Goal: Task Accomplishment & Management: Manage account settings

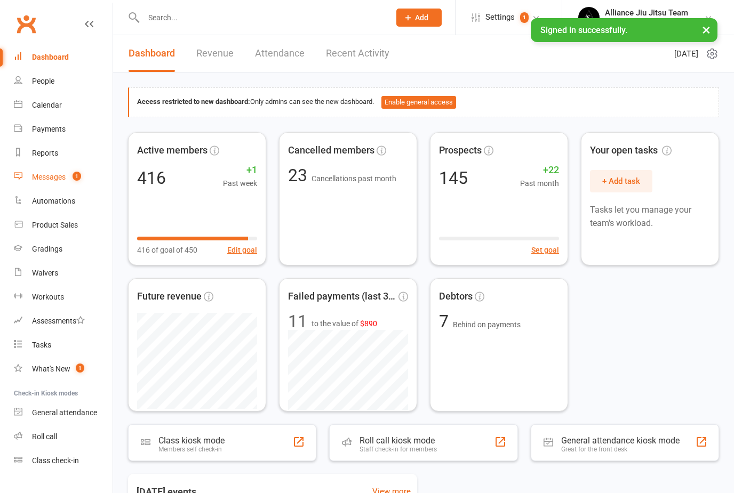
click at [52, 182] on link "Messages 1" at bounding box center [63, 177] width 99 height 24
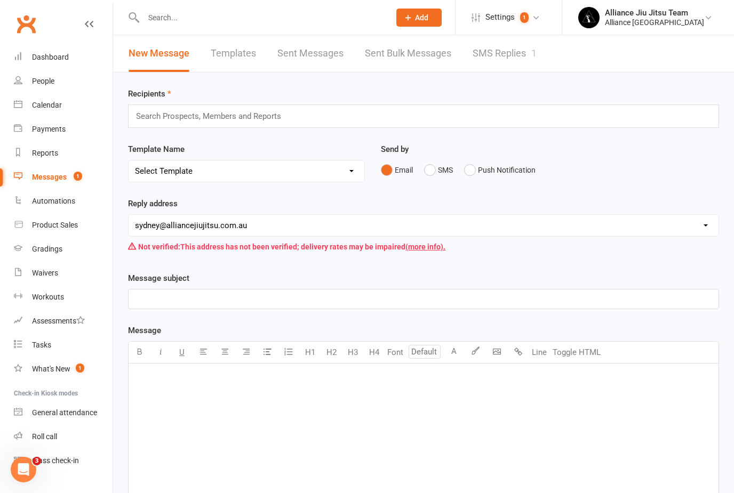
click at [500, 51] on link "SMS Replies 1" at bounding box center [505, 53] width 64 height 37
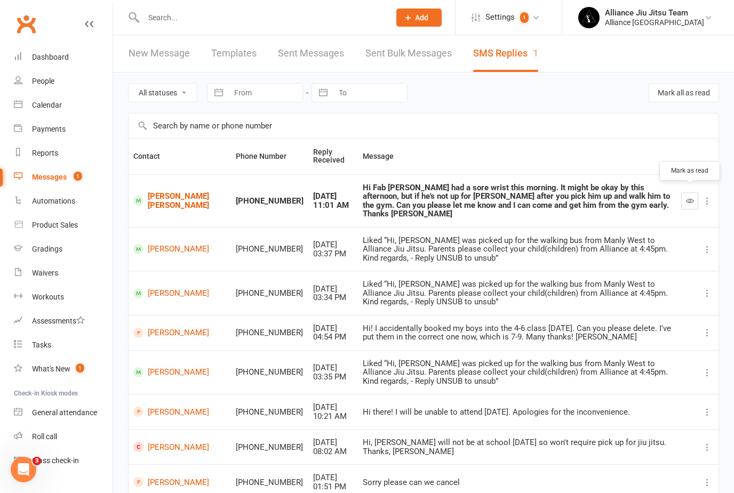
click at [683, 198] on button "button" at bounding box center [689, 201] width 17 height 17
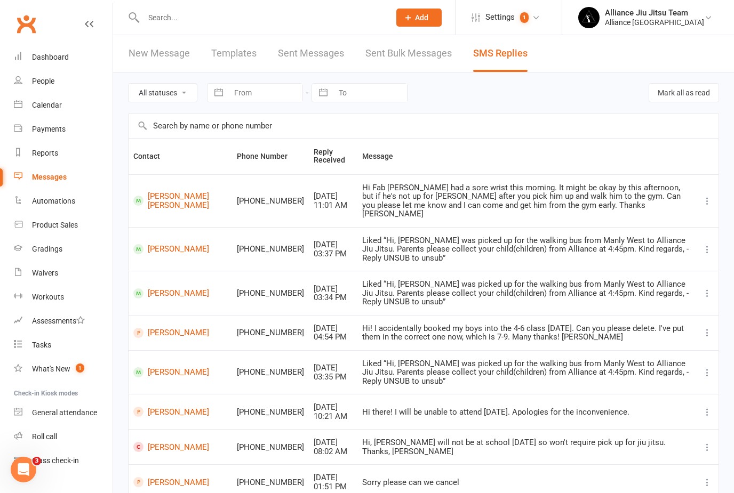
click at [268, 25] on input "text" at bounding box center [261, 17] width 242 height 15
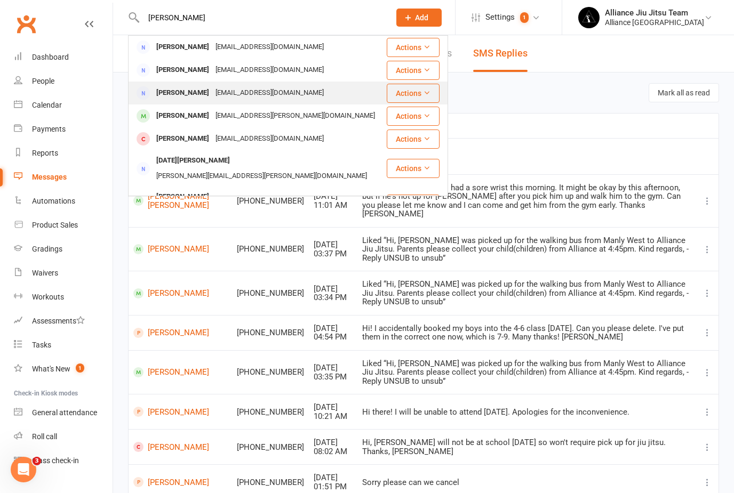
type input "[PERSON_NAME]"
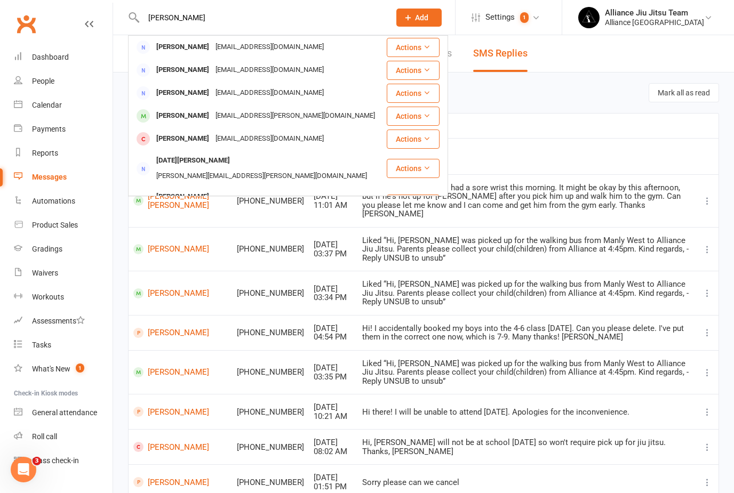
click at [233, 95] on div "[EMAIL_ADDRESS][DOMAIN_NAME]" at bounding box center [269, 92] width 115 height 15
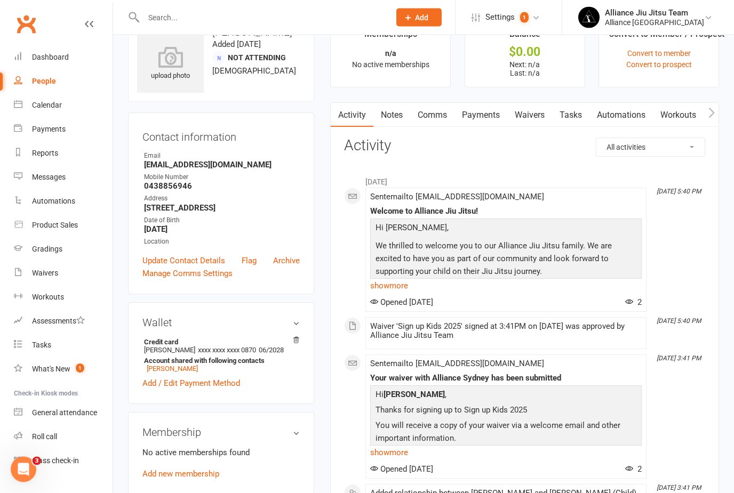
scroll to position [33, 0]
click at [435, 108] on link "Comms" at bounding box center [432, 115] width 44 height 25
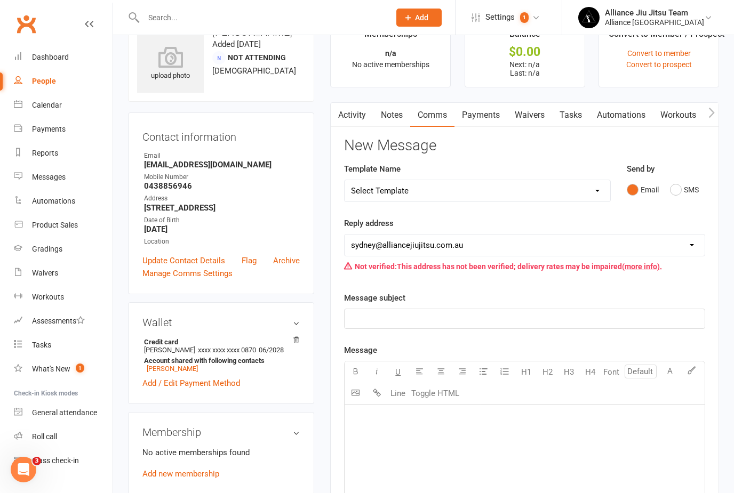
select select "4"
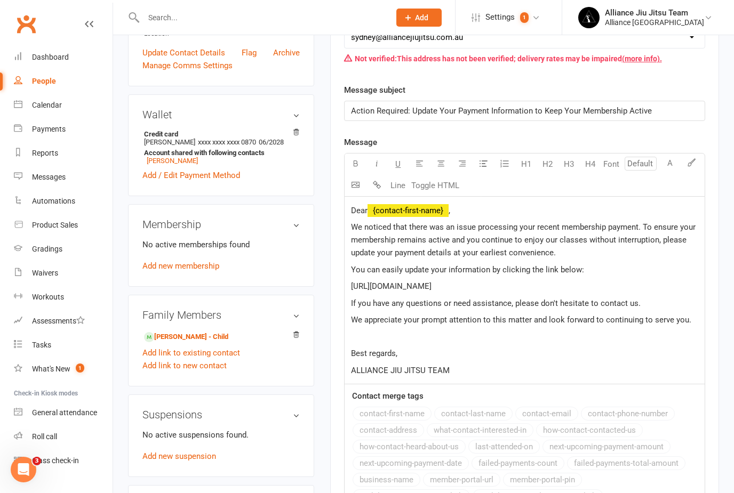
scroll to position [452, 0]
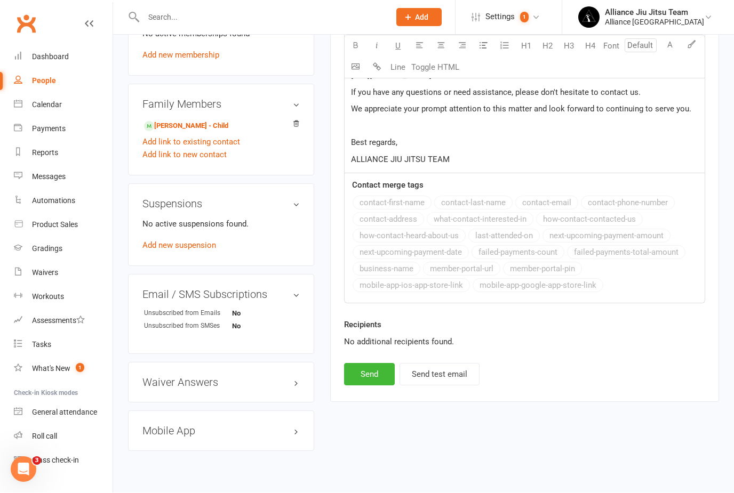
click at [370, 372] on button "Send" at bounding box center [369, 375] width 51 height 22
select select
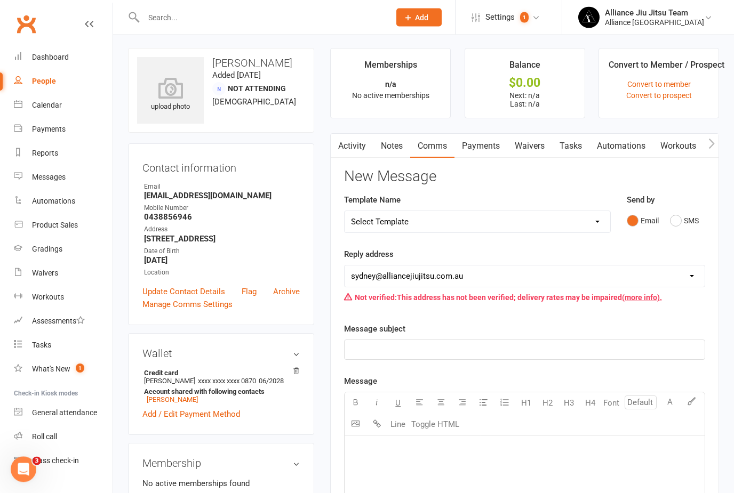
scroll to position [0, 0]
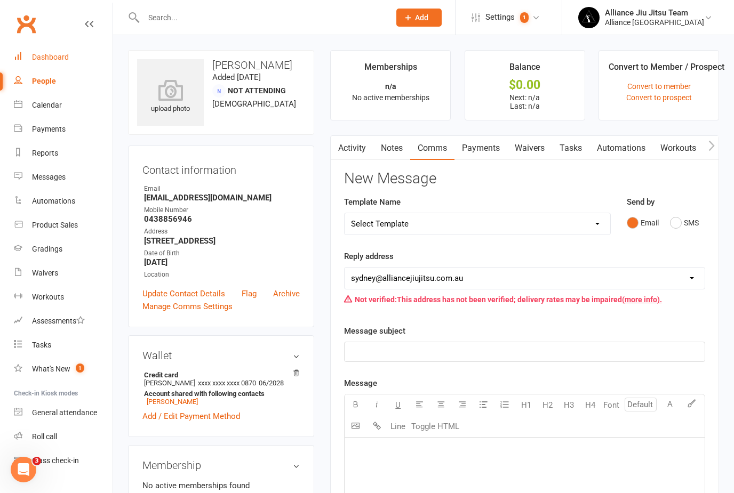
click at [51, 60] on div "Dashboard" at bounding box center [50, 57] width 37 height 9
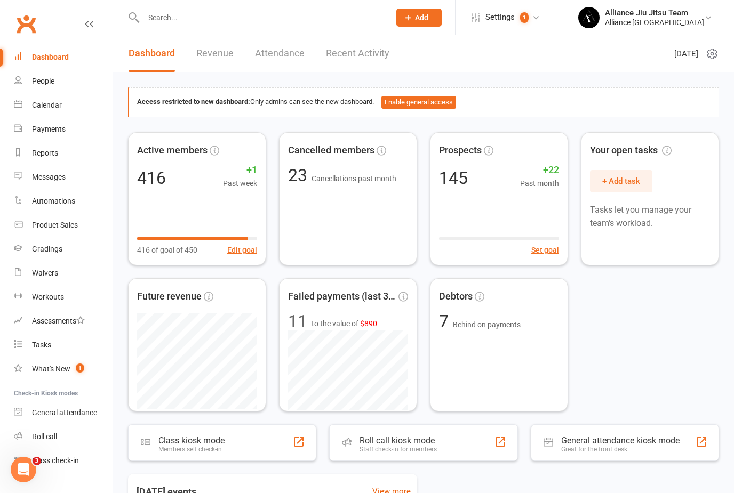
click at [287, 23] on input "text" at bounding box center [261, 17] width 242 height 15
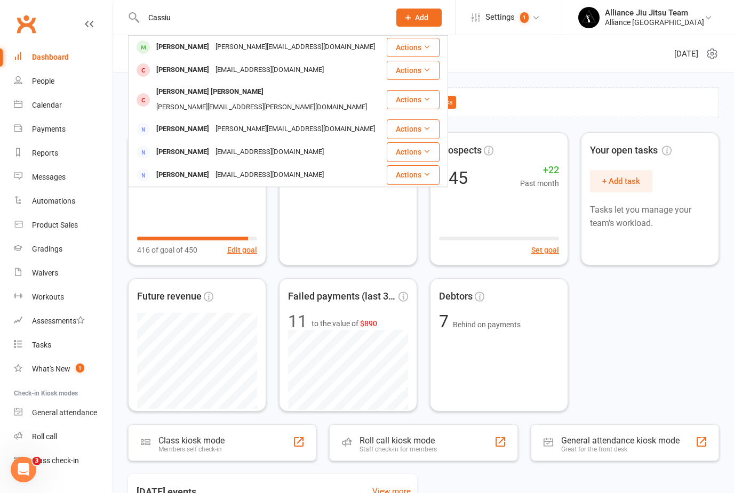
type input "Cassiu"
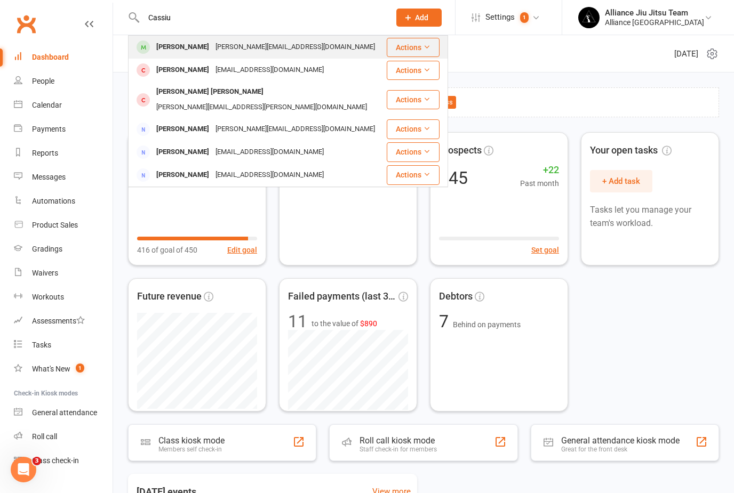
drag, startPoint x: 287, startPoint y: 23, endPoint x: 230, endPoint y: 51, distance: 62.7
click at [0, 0] on html "[PERSON_NAME] [PERSON_NAME][EMAIL_ADDRESS][DOMAIN_NAME] Actions [PERSON_NAME] […" at bounding box center [367, 418] width 734 height 836
click at [230, 51] on div "[PERSON_NAME][EMAIL_ADDRESS][DOMAIN_NAME]" at bounding box center [295, 46] width 166 height 15
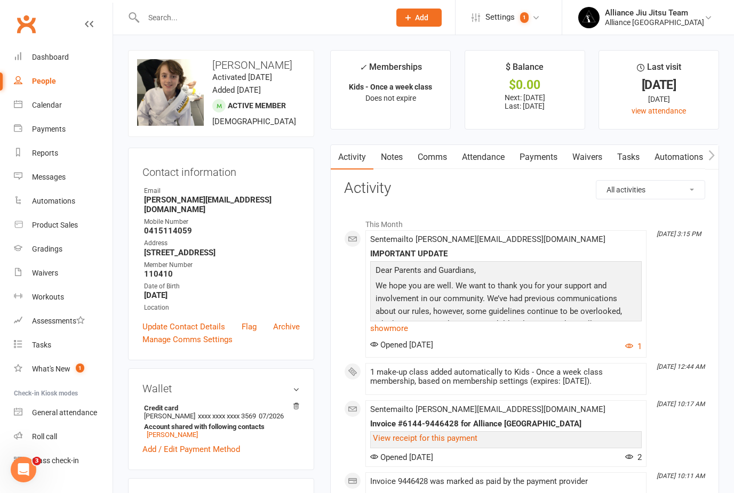
click at [531, 154] on link "Payments" at bounding box center [538, 157] width 53 height 25
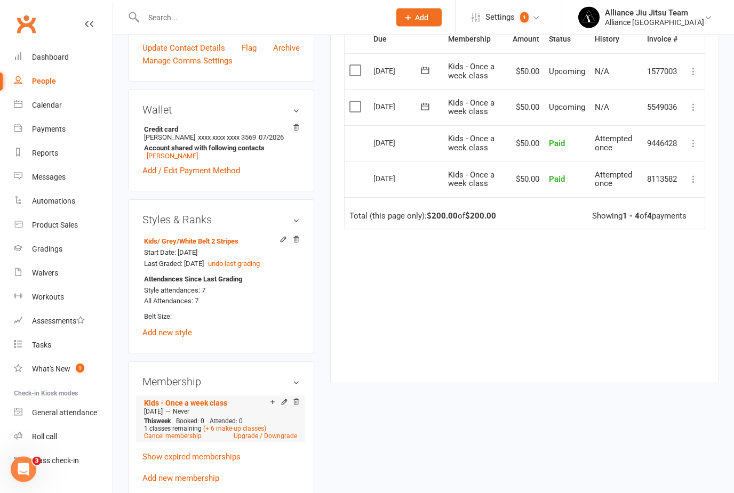
scroll to position [281, 0]
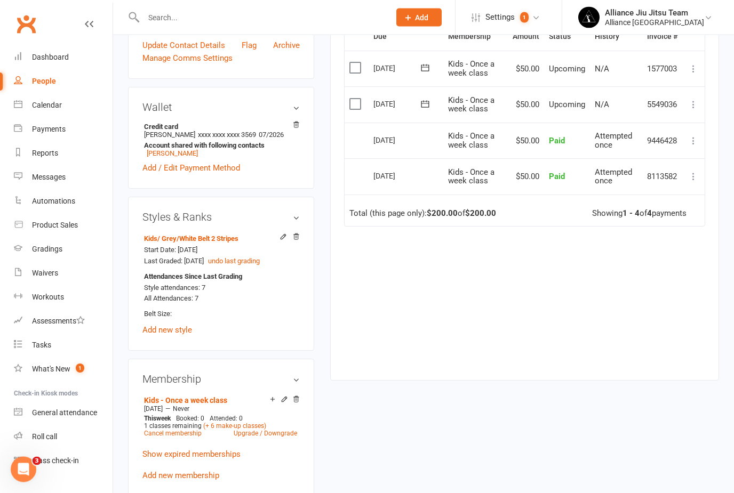
click at [167, 437] on link "Cancel membership" at bounding box center [173, 433] width 58 height 7
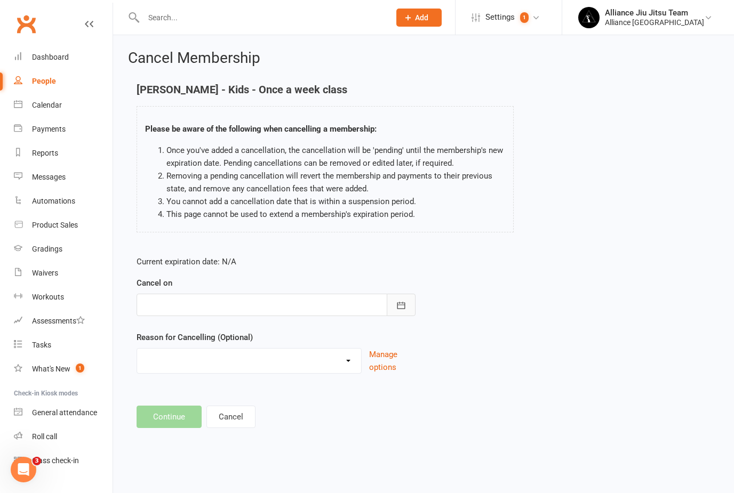
click at [414, 301] on button "button" at bounding box center [401, 305] width 29 height 22
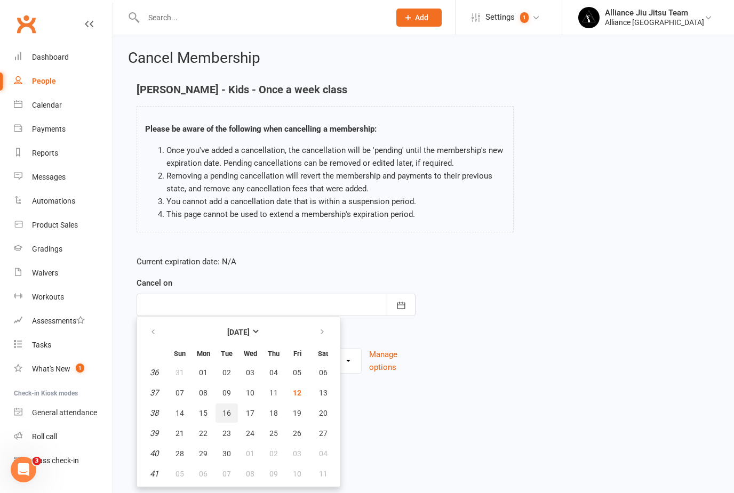
click at [231, 417] on button "16" at bounding box center [226, 413] width 22 height 19
type input "[DATE]"
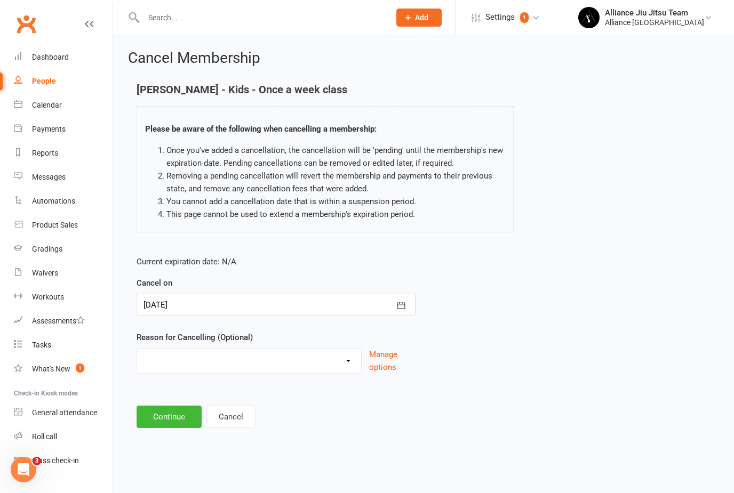
click at [165, 414] on button "Continue" at bounding box center [169, 417] width 65 height 22
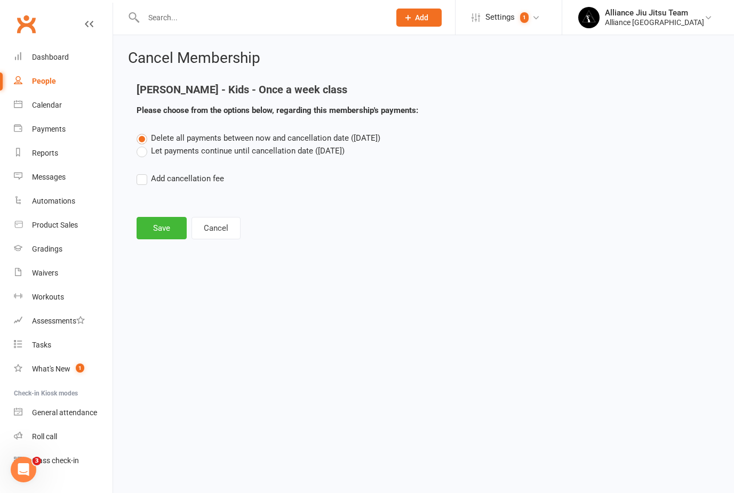
click at [151, 226] on button "Save" at bounding box center [162, 228] width 50 height 22
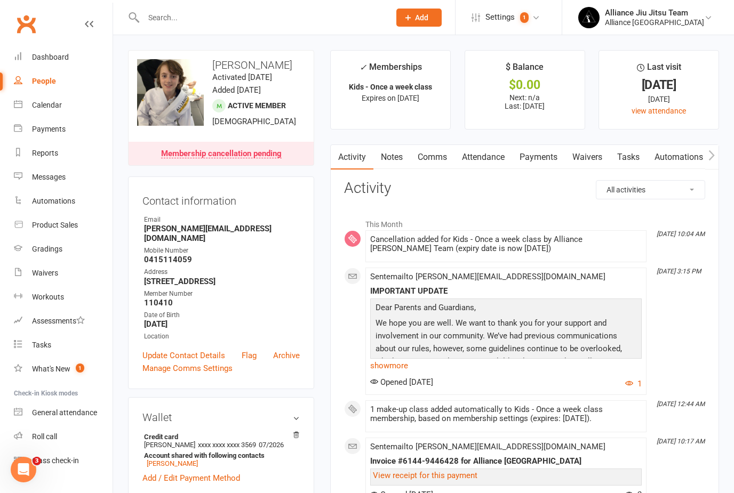
click at [260, 14] on input "text" at bounding box center [261, 17] width 242 height 15
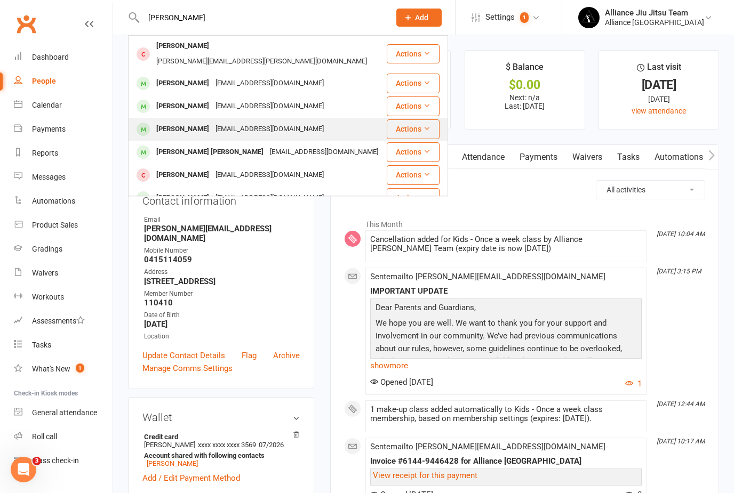
type input "[PERSON_NAME]"
click at [212, 122] on div "[EMAIL_ADDRESS][DOMAIN_NAME]" at bounding box center [269, 129] width 115 height 15
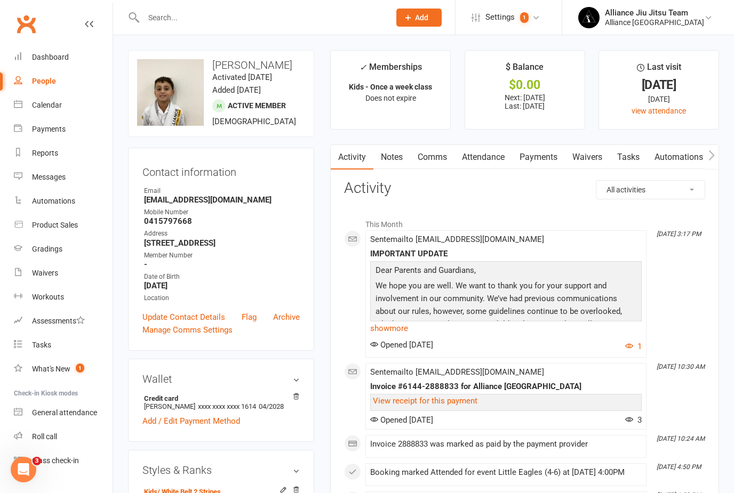
click at [544, 157] on link "Payments" at bounding box center [538, 157] width 53 height 25
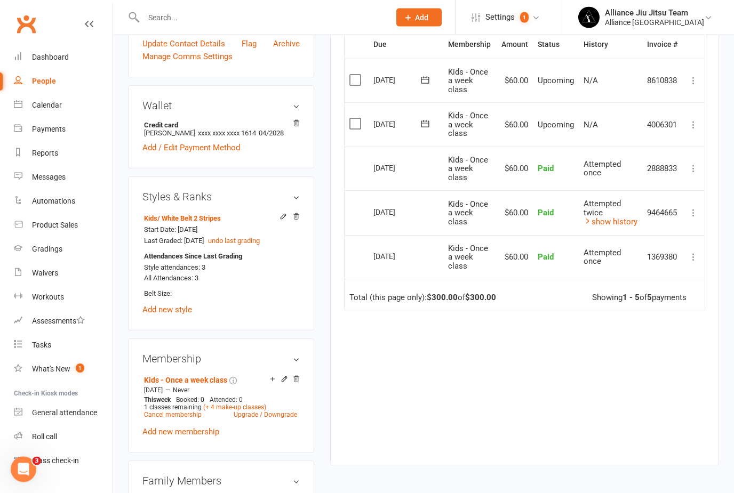
click at [176, 419] on link "Cancel membership" at bounding box center [173, 415] width 58 height 7
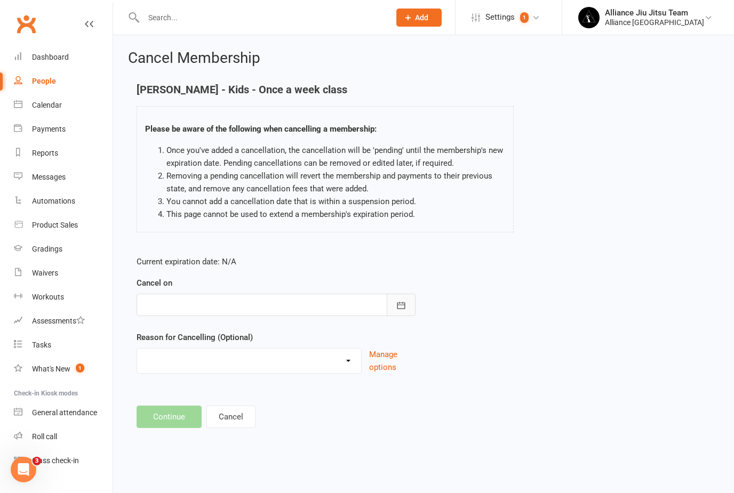
click at [407, 308] on button "button" at bounding box center [401, 305] width 29 height 22
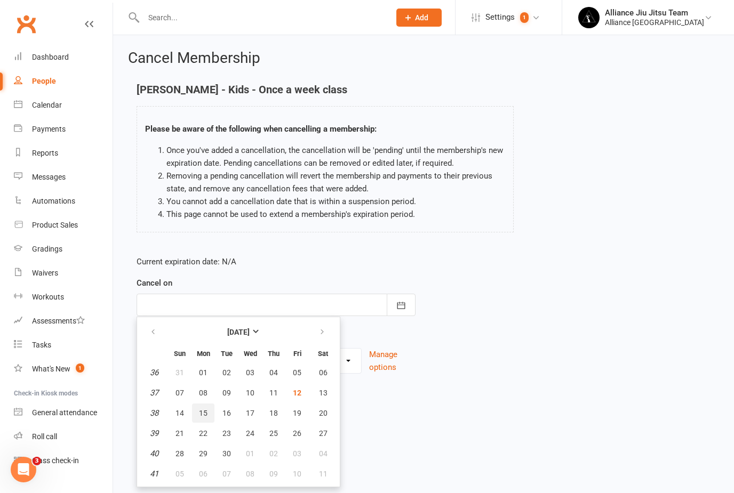
click at [205, 415] on span "15" at bounding box center [203, 413] width 9 height 9
type input "[DATE]"
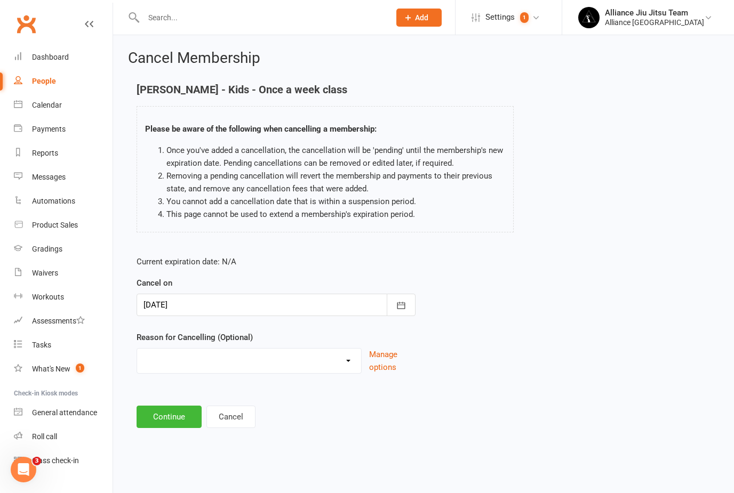
click at [170, 423] on button "Continue" at bounding box center [169, 417] width 65 height 22
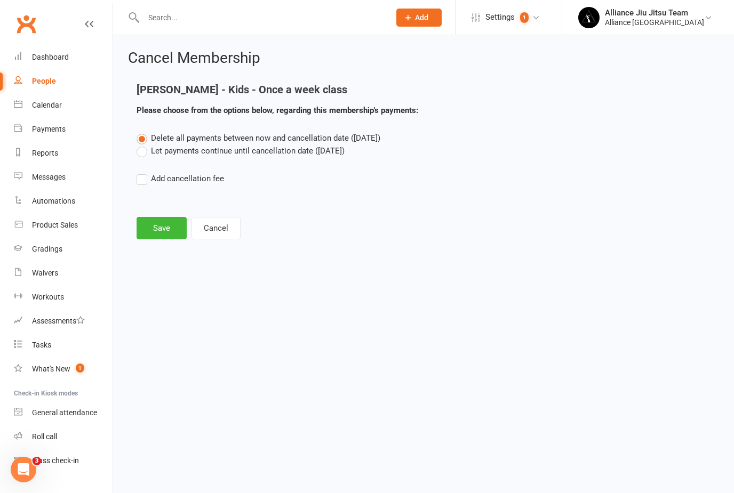
click at [169, 220] on button "Save" at bounding box center [162, 228] width 50 height 22
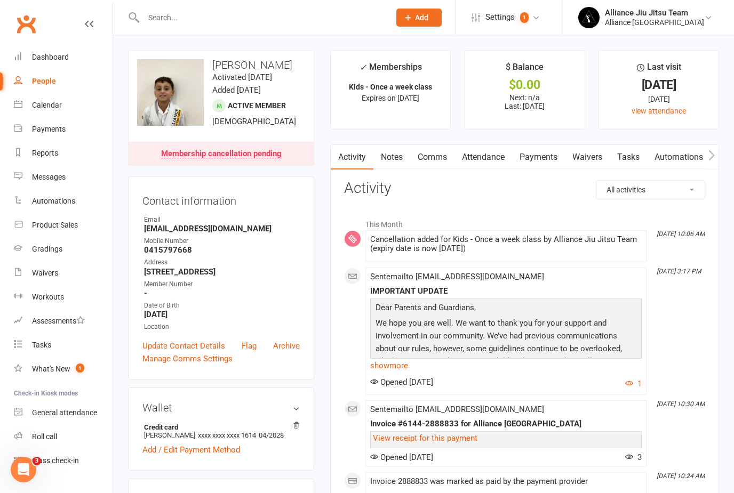
click at [321, 20] on input "text" at bounding box center [261, 17] width 242 height 15
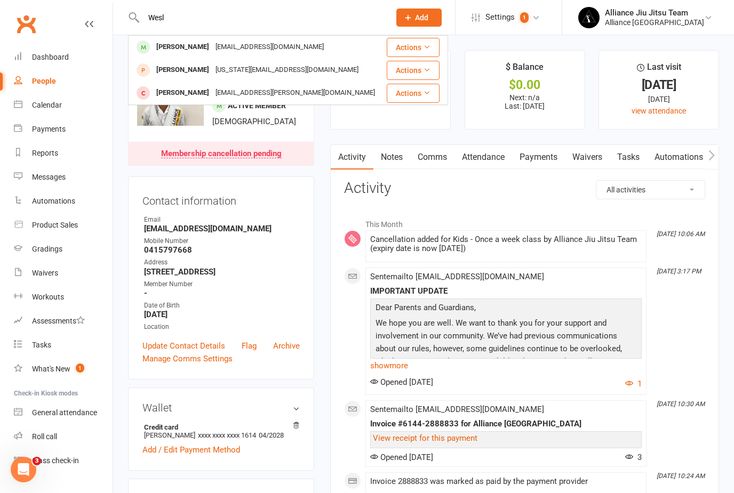
type input "Wesl"
drag, startPoint x: 321, startPoint y: 17, endPoint x: -1, endPoint y: -1, distance: 321.6
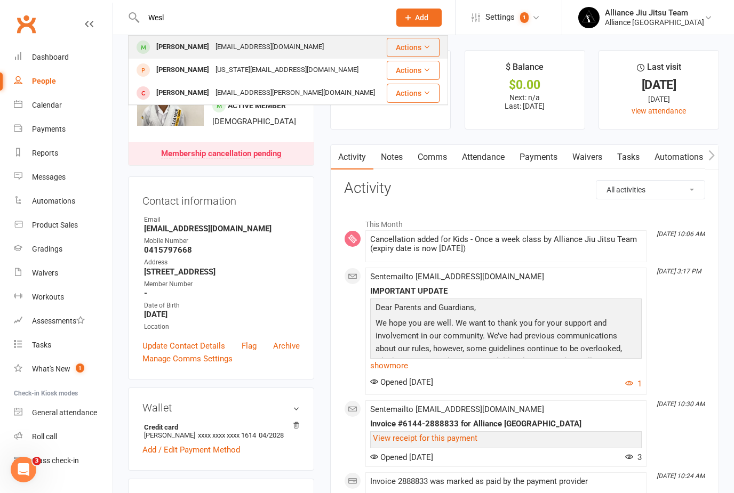
click at [251, 45] on div "[EMAIL_ADDRESS][DOMAIN_NAME]" at bounding box center [269, 46] width 115 height 15
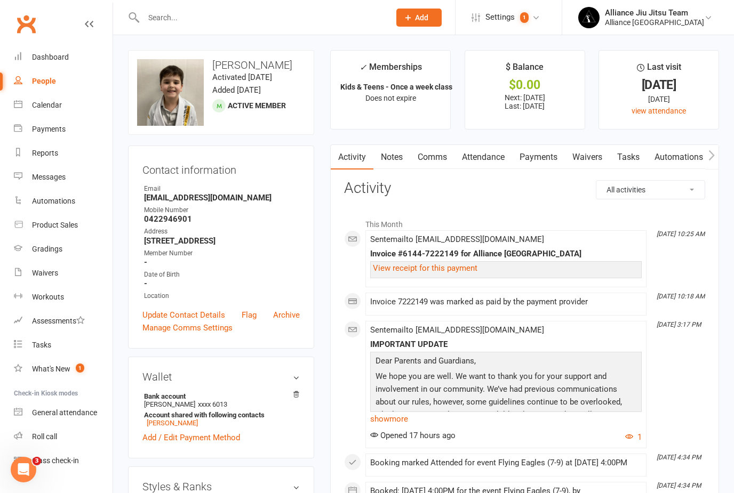
click at [527, 158] on link "Payments" at bounding box center [538, 157] width 53 height 25
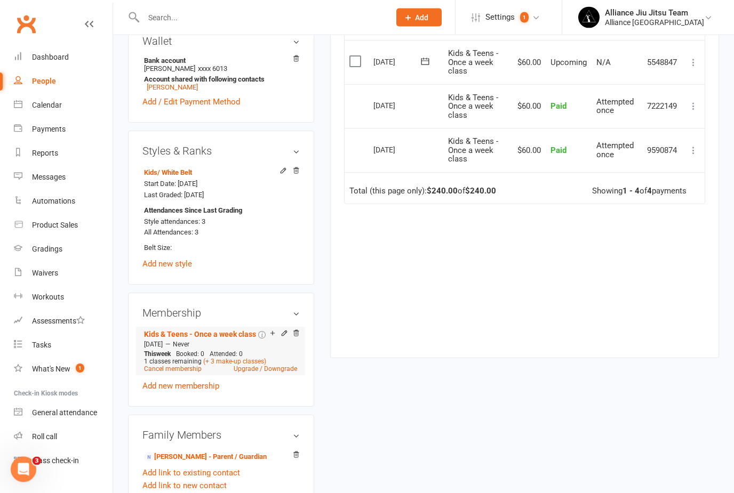
scroll to position [336, 0]
click at [196, 373] on link "Cancel membership" at bounding box center [173, 368] width 58 height 7
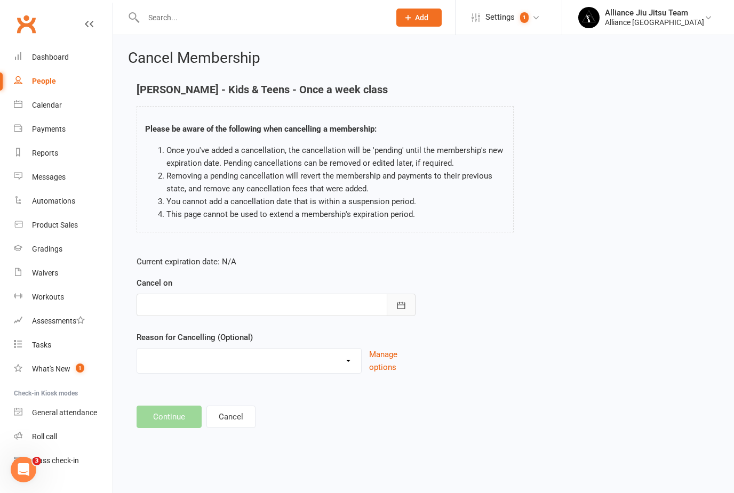
click at [401, 307] on icon "button" at bounding box center [401, 305] width 11 height 11
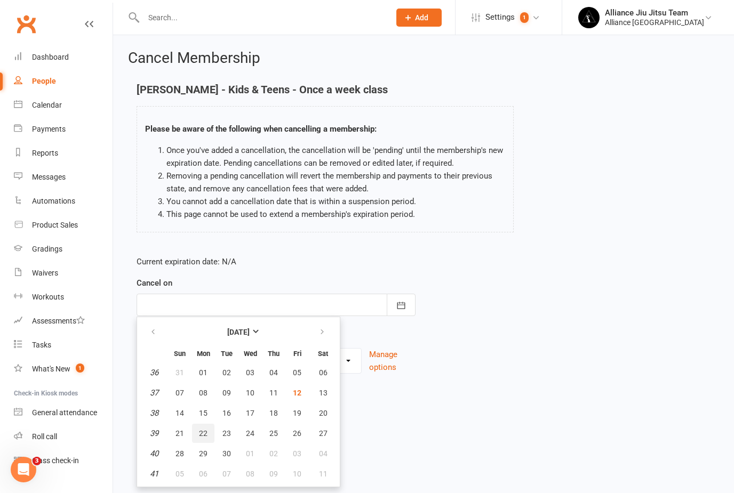
click at [201, 438] on button "22" at bounding box center [203, 433] width 22 height 19
type input "[DATE]"
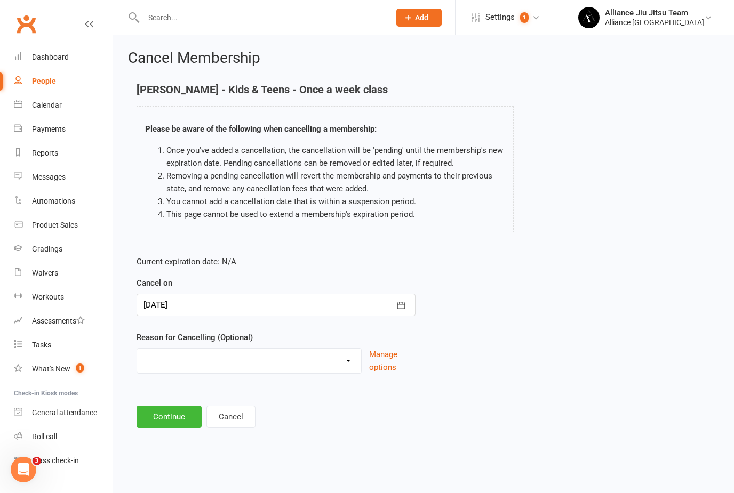
click at [177, 410] on button "Continue" at bounding box center [169, 417] width 65 height 22
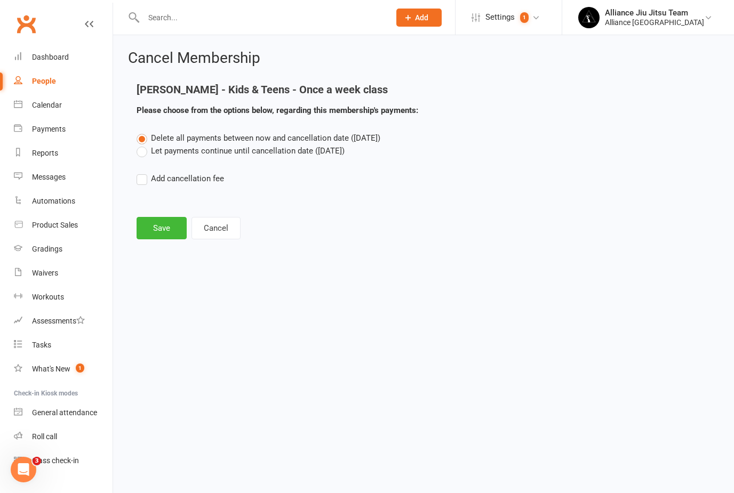
click at [154, 238] on button "Save" at bounding box center [162, 228] width 50 height 22
